Goal: Task Accomplishment & Management: Manage account settings

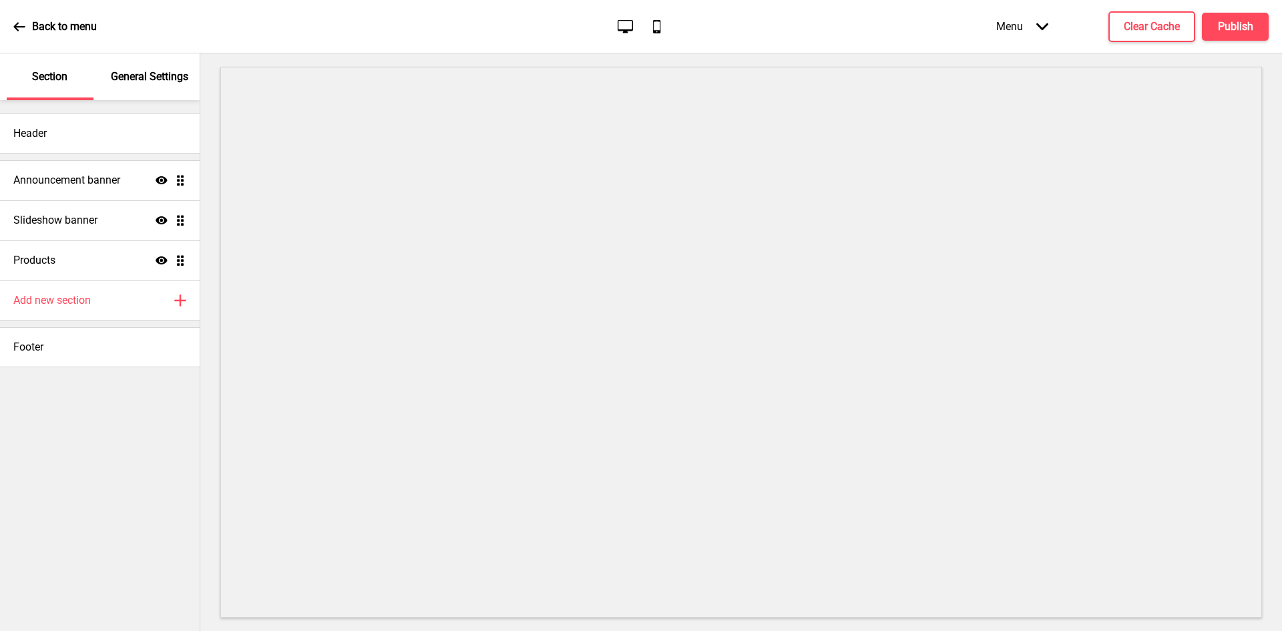
click at [47, 499] on div "Header Announcement banner Show Drag Slideshow banner Show Drag Products Show D…" at bounding box center [100, 365] width 200 height 531
click at [123, 73] on p "General Settings" at bounding box center [149, 76] width 77 height 15
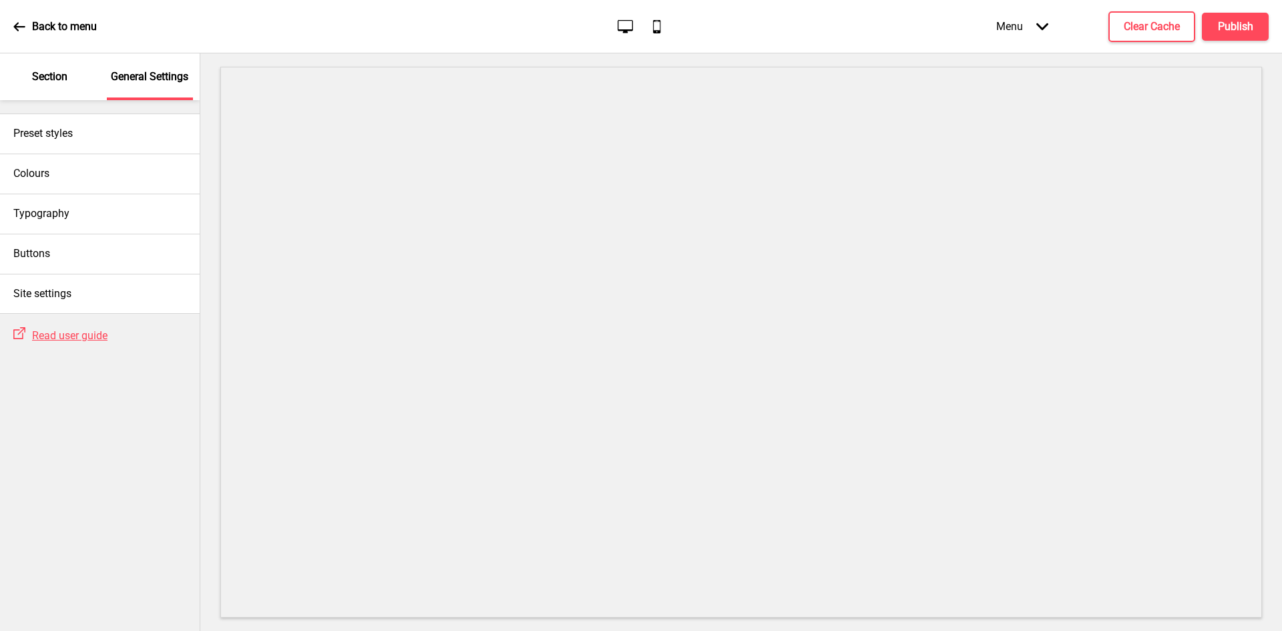
click at [60, 77] on p "Section" at bounding box center [49, 76] width 35 height 15
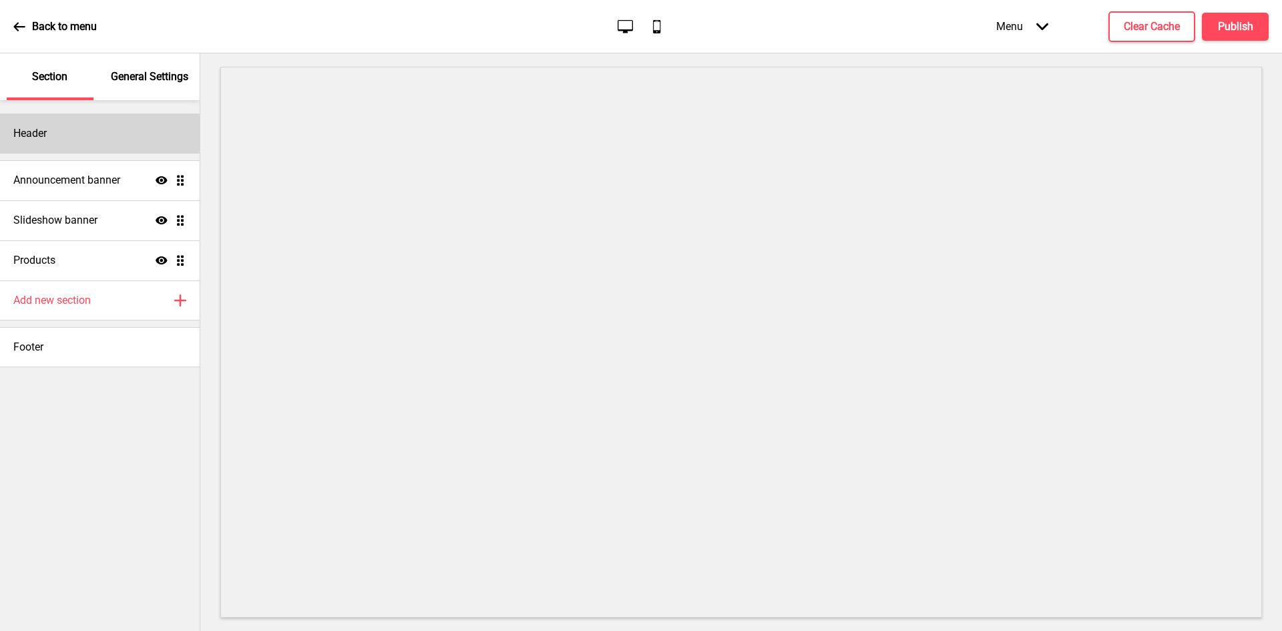
click at [73, 138] on div "Header" at bounding box center [100, 133] width 200 height 40
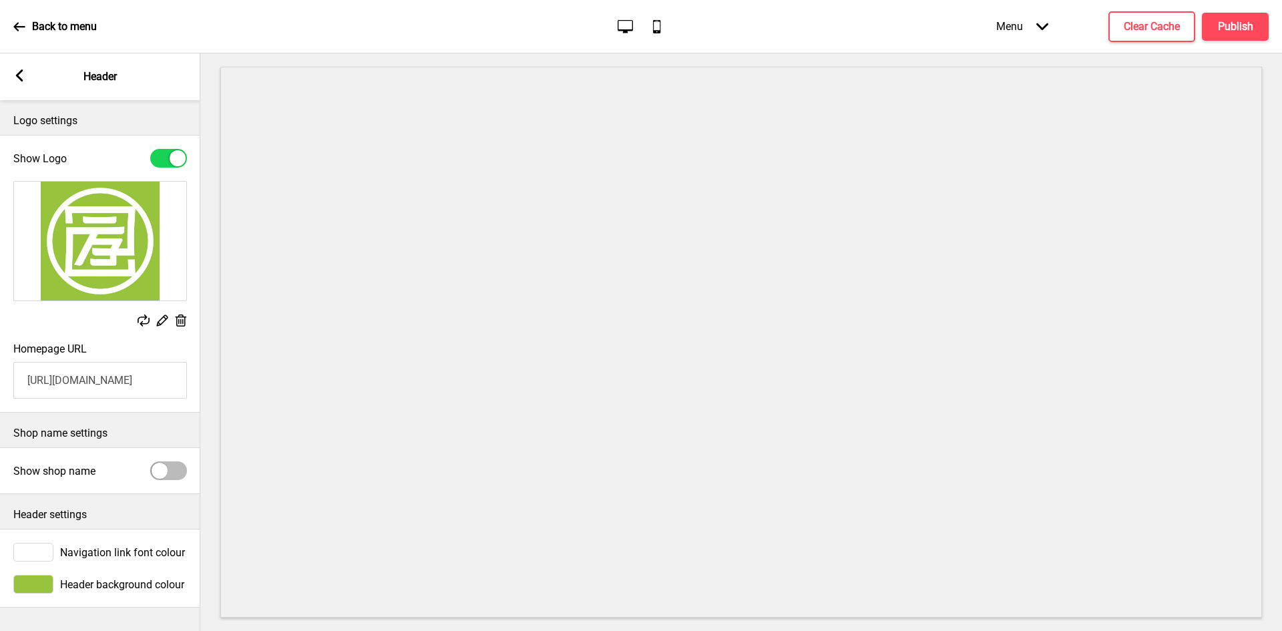
scroll to position [1, 0]
click at [158, 472] on div at bounding box center [160, 471] width 16 height 16
checkbox input "true"
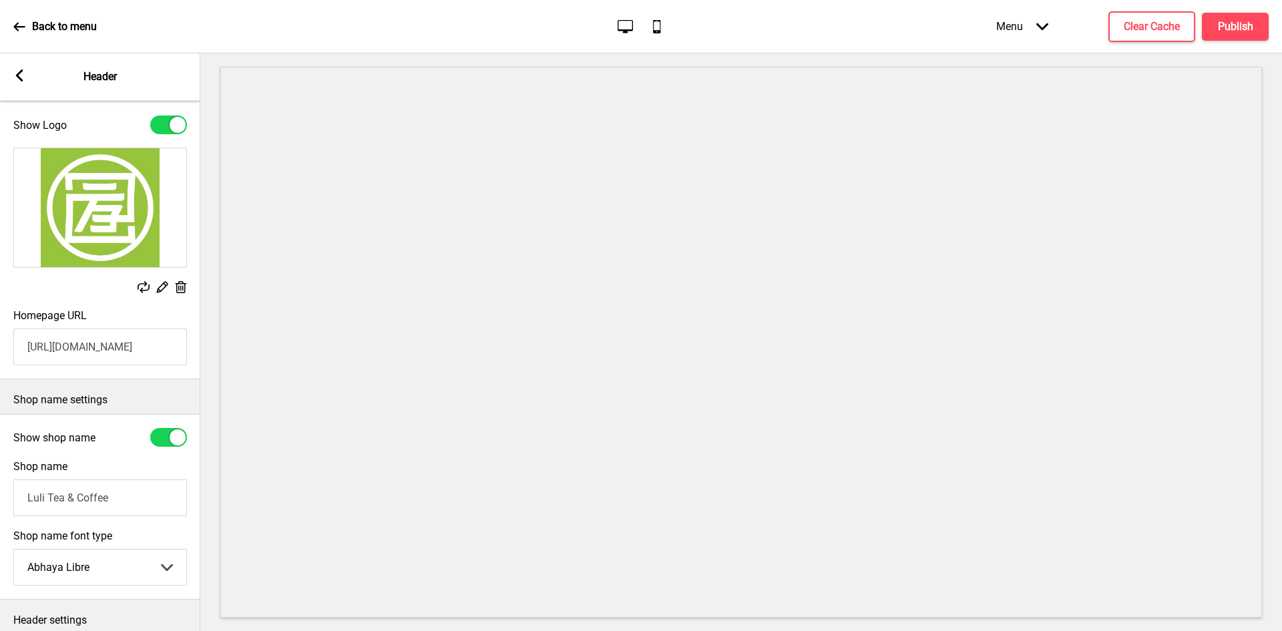
scroll to position [135, 0]
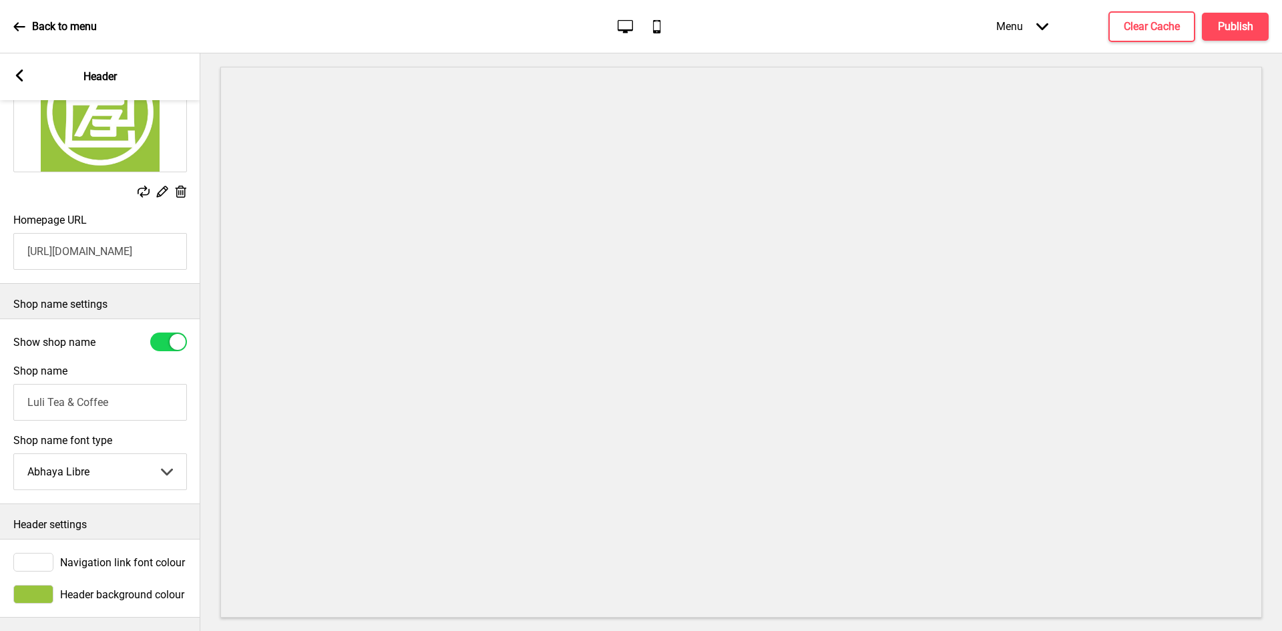
drag, startPoint x: 95, startPoint y: 397, endPoint x: 140, endPoint y: 393, distance: 44.2
click at [140, 393] on input "Luli Tea & Coffee" at bounding box center [100, 402] width 174 height 37
drag, startPoint x: 45, startPoint y: 397, endPoint x: 125, endPoint y: 395, distance: 80.1
click at [125, 395] on input "Luli Tea & Coffee" at bounding box center [100, 402] width 174 height 37
type input "Luli"
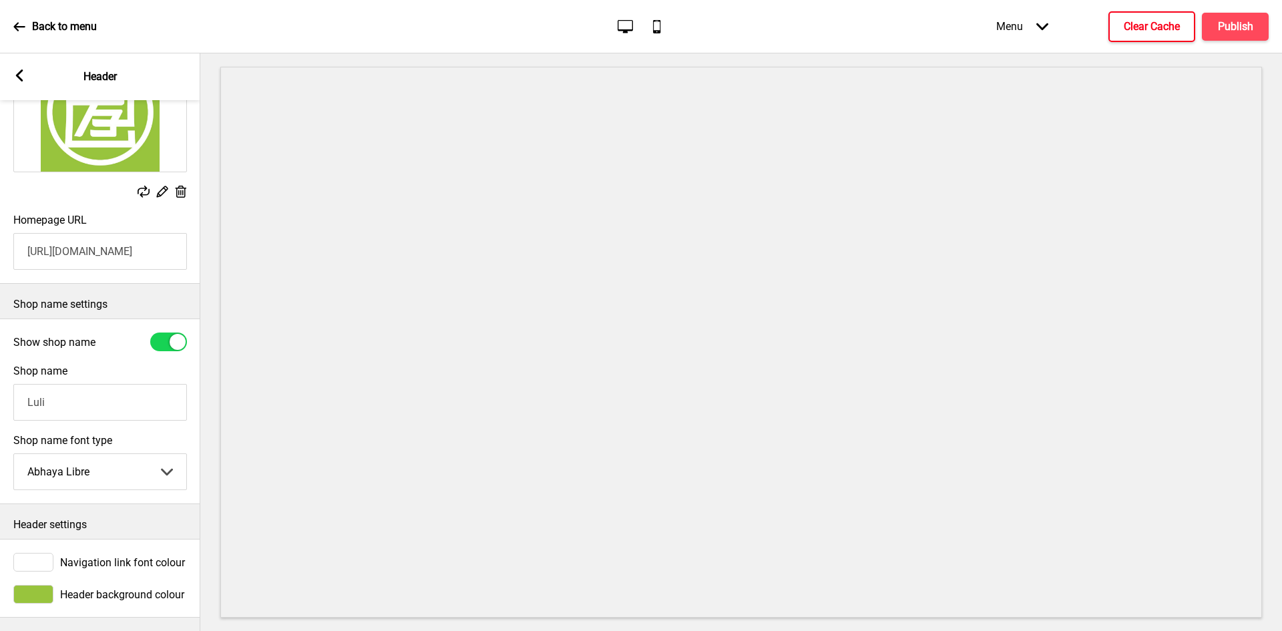
click at [1121, 20] on button "Clear Cache" at bounding box center [1151, 26] width 87 height 31
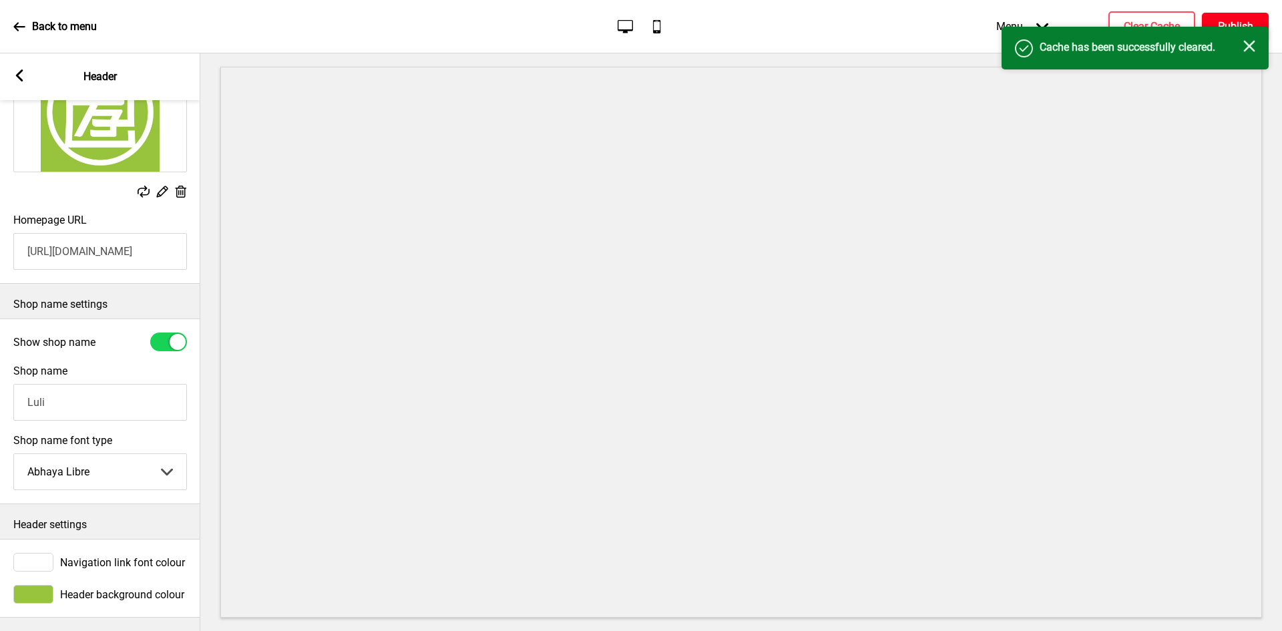
click at [1224, 26] on h4 "Publish" at bounding box center [1235, 26] width 35 height 15
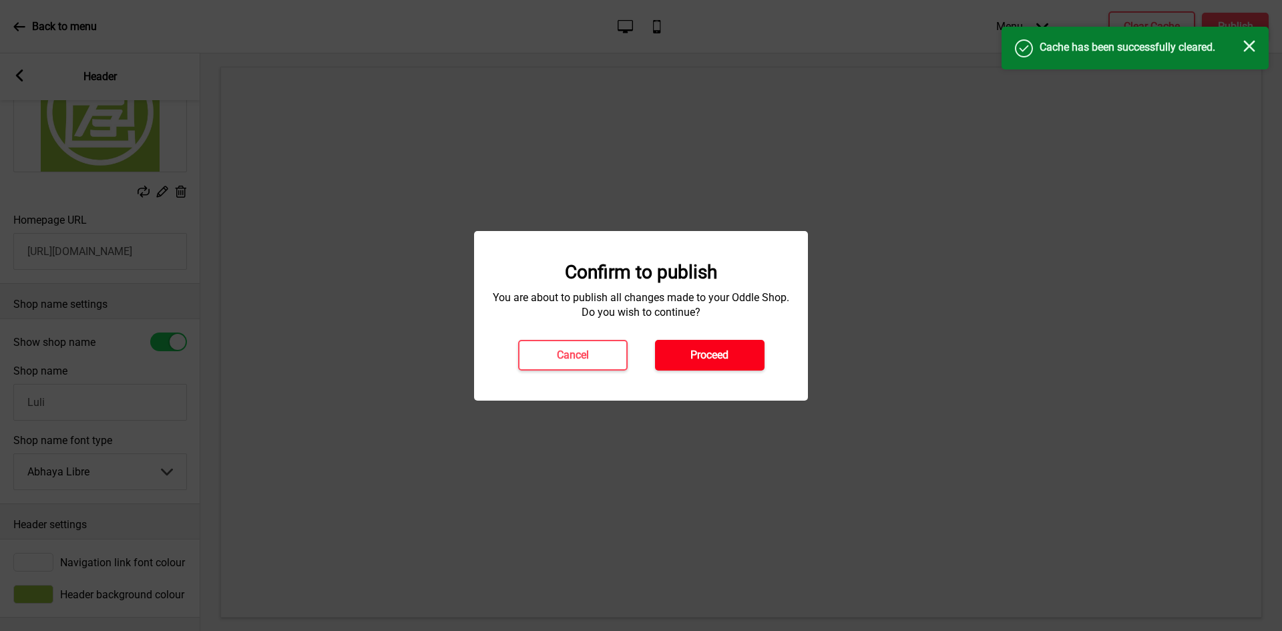
click at [702, 351] on h4 "Proceed" at bounding box center [709, 355] width 38 height 15
